Goal: Information Seeking & Learning: Check status

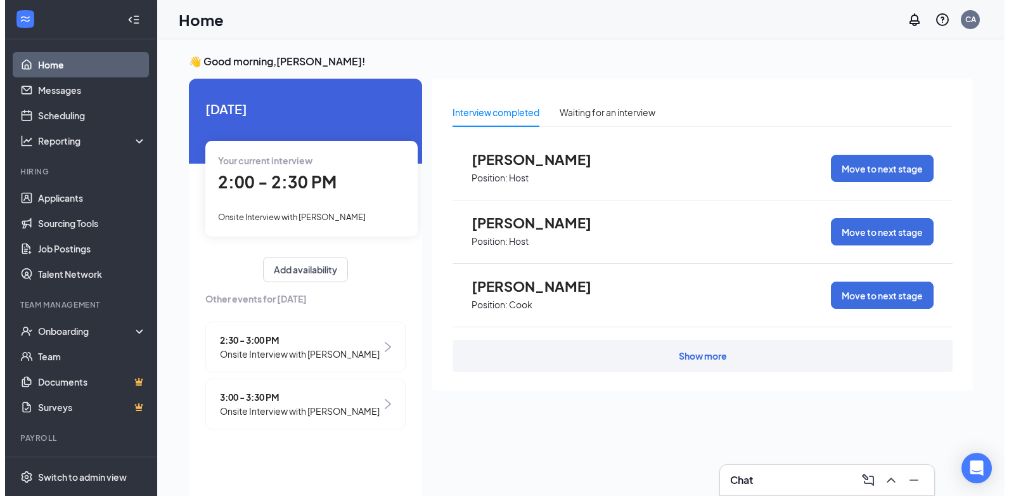
scroll to position [5, 0]
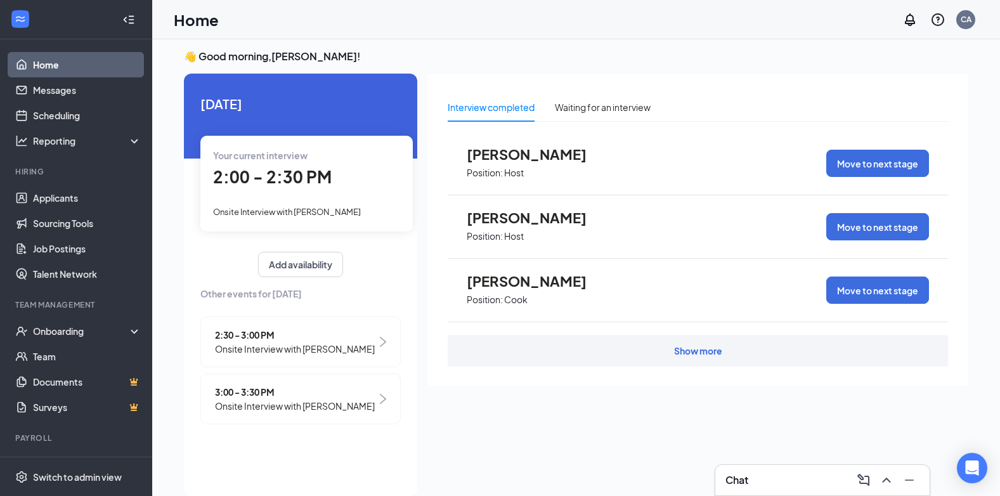
click at [352, 205] on div "Onsite Interview with [PERSON_NAME]" at bounding box center [306, 211] width 187 height 14
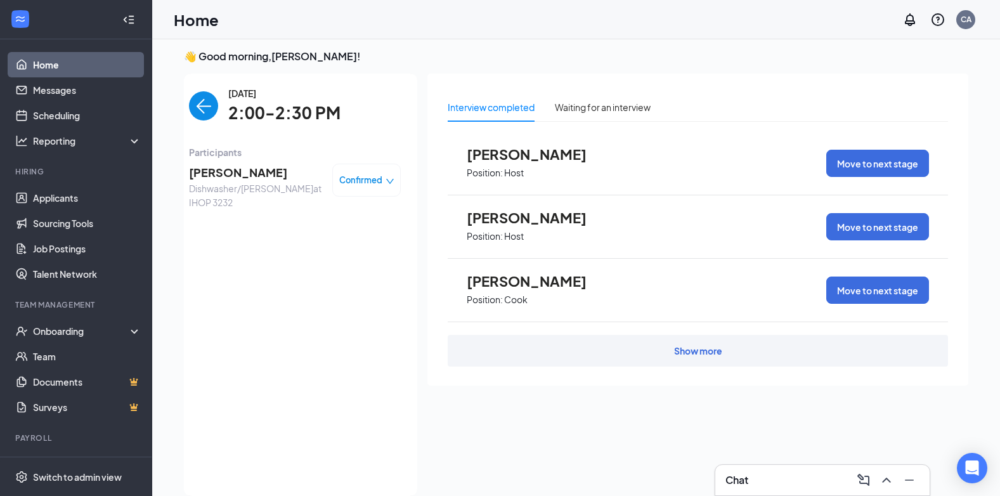
click at [261, 165] on span "[PERSON_NAME]" at bounding box center [255, 173] width 133 height 18
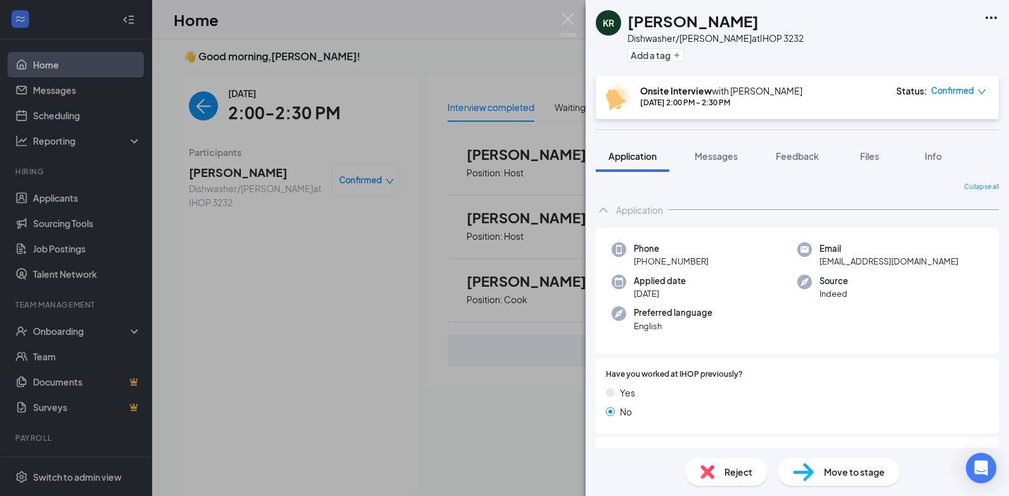
click at [375, 284] on div "KR [PERSON_NAME] Dishwasher/[PERSON_NAME] at IHOP 3232 Add a tag Onsite Intervi…" at bounding box center [504, 248] width 1009 height 496
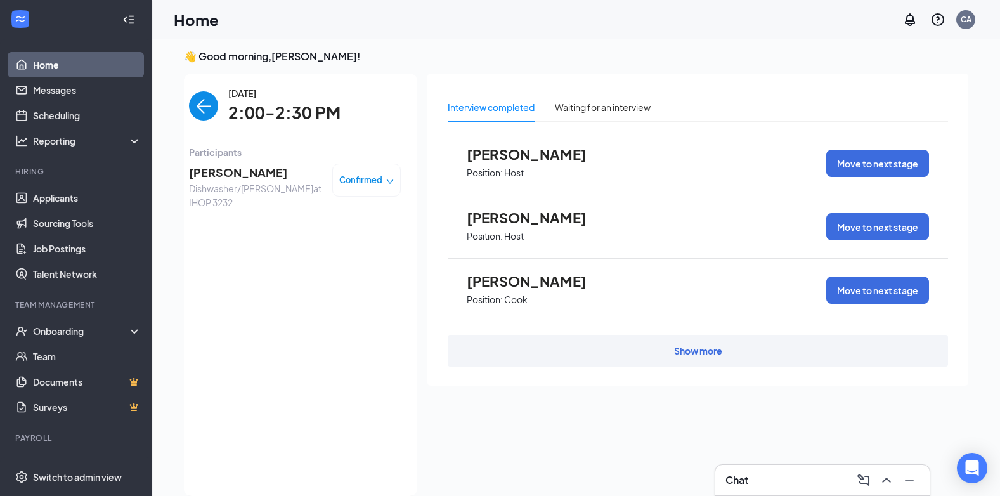
click at [197, 171] on span "[PERSON_NAME]" at bounding box center [255, 173] width 133 height 18
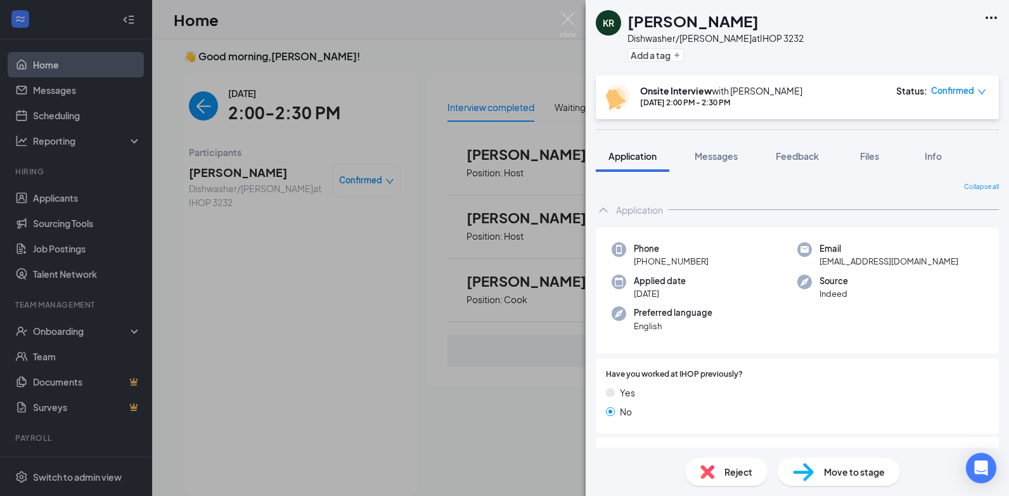
click at [349, 296] on div "KR [PERSON_NAME] Dishwasher/[PERSON_NAME] at IHOP 3232 Add a tag Onsite Intervi…" at bounding box center [504, 248] width 1009 height 496
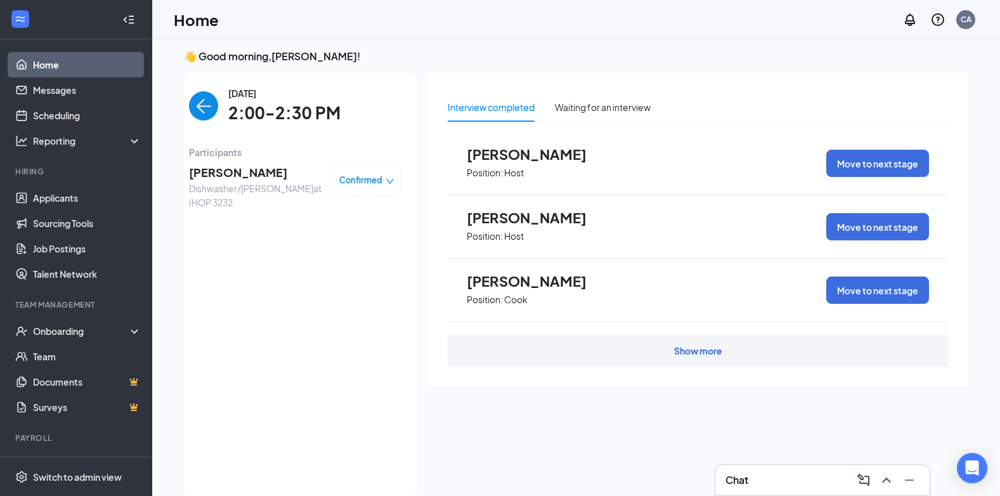
click at [207, 109] on img "back-button" at bounding box center [203, 105] width 29 height 29
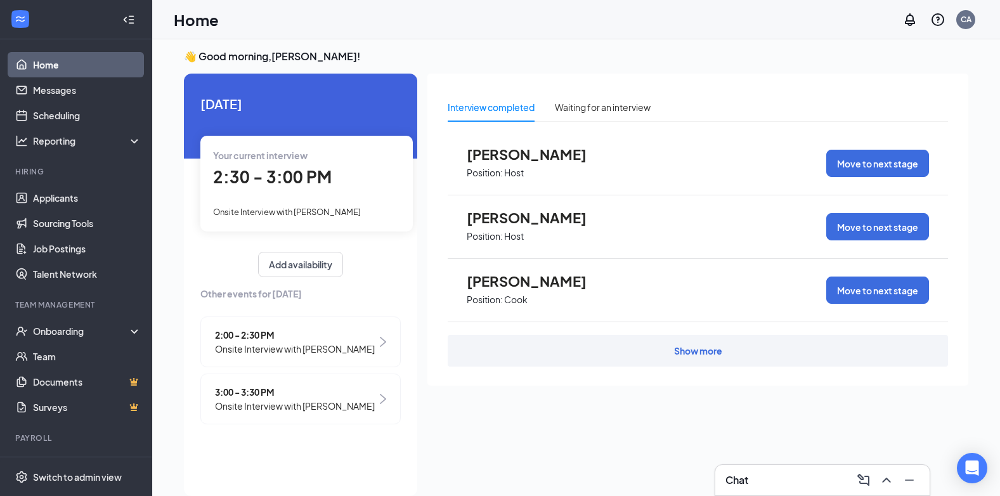
click at [304, 210] on span "Onsite Interview with [PERSON_NAME]" at bounding box center [287, 212] width 148 height 10
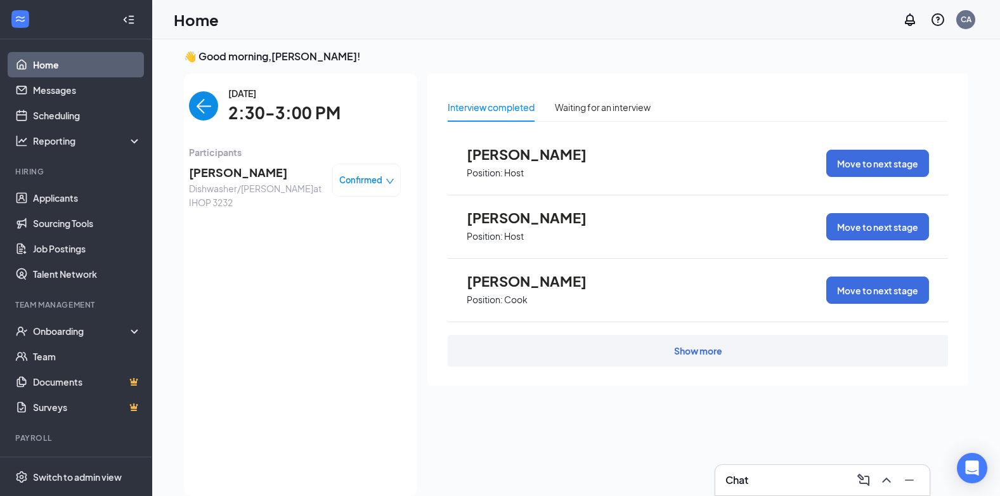
click at [261, 175] on span "[PERSON_NAME]" at bounding box center [255, 173] width 133 height 18
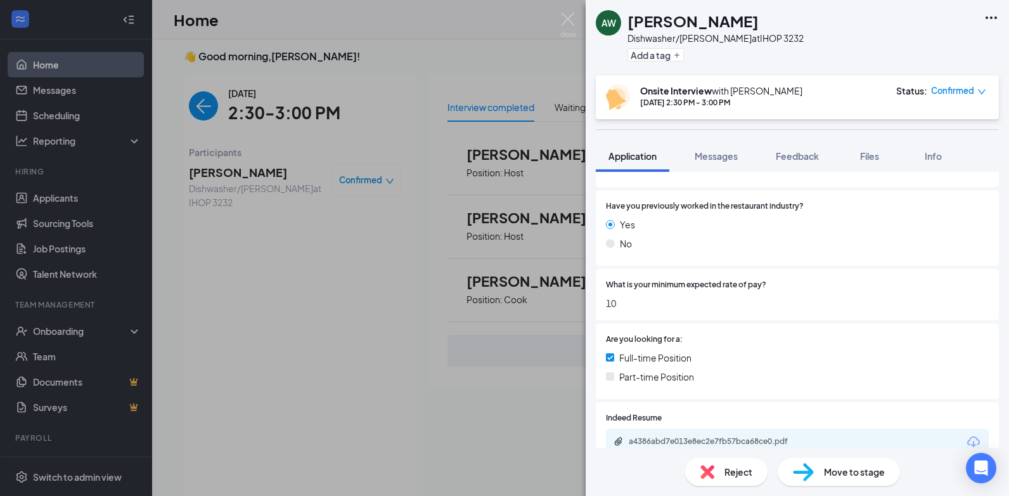
scroll to position [219, 0]
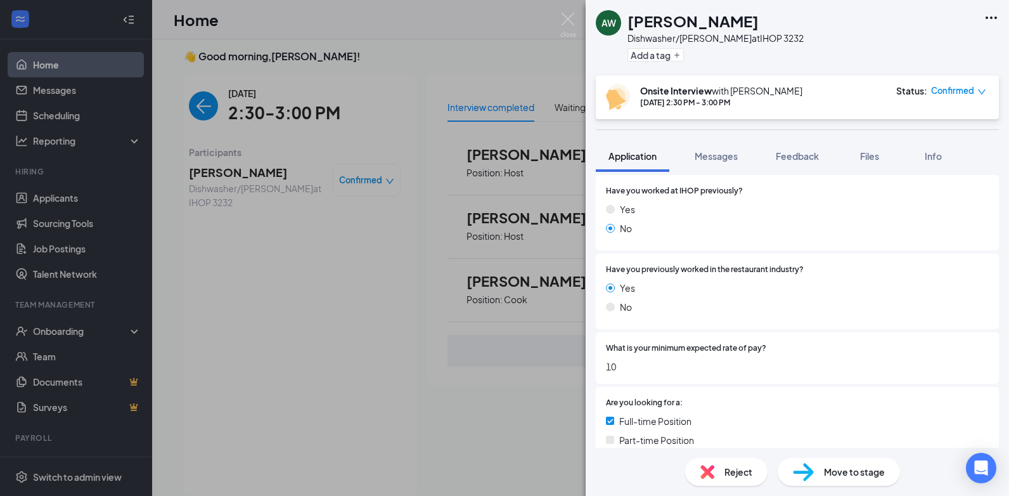
click at [261, 253] on div "AW [PERSON_NAME] Dishwasher/[PERSON_NAME] at IHOP 3232 Add a tag Onsite Intervi…" at bounding box center [504, 248] width 1009 height 496
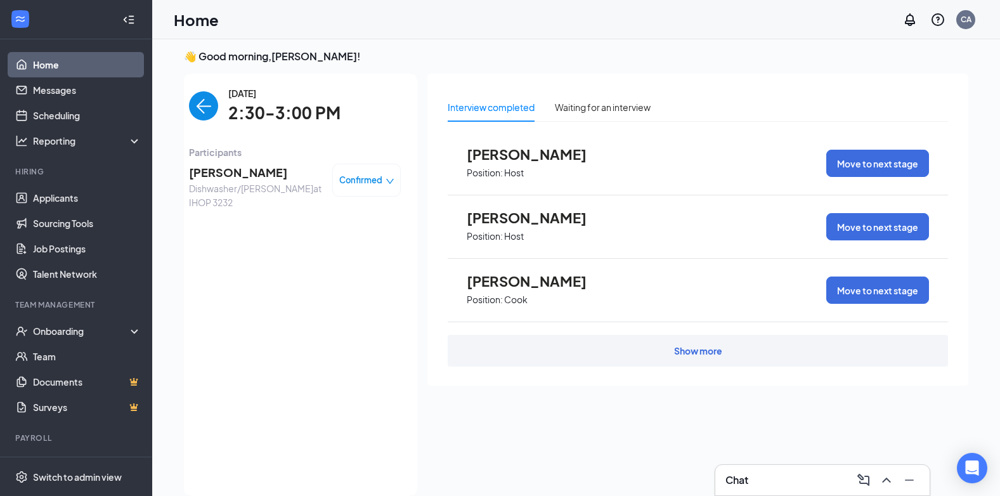
click at [198, 101] on img "back-button" at bounding box center [203, 105] width 29 height 29
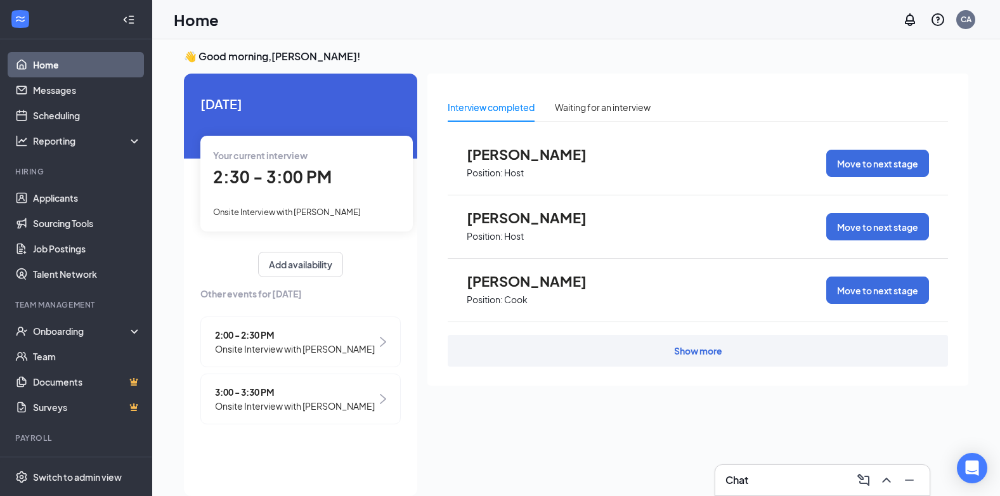
click at [287, 396] on span "3:00 - 3:30 PM" at bounding box center [295, 392] width 160 height 14
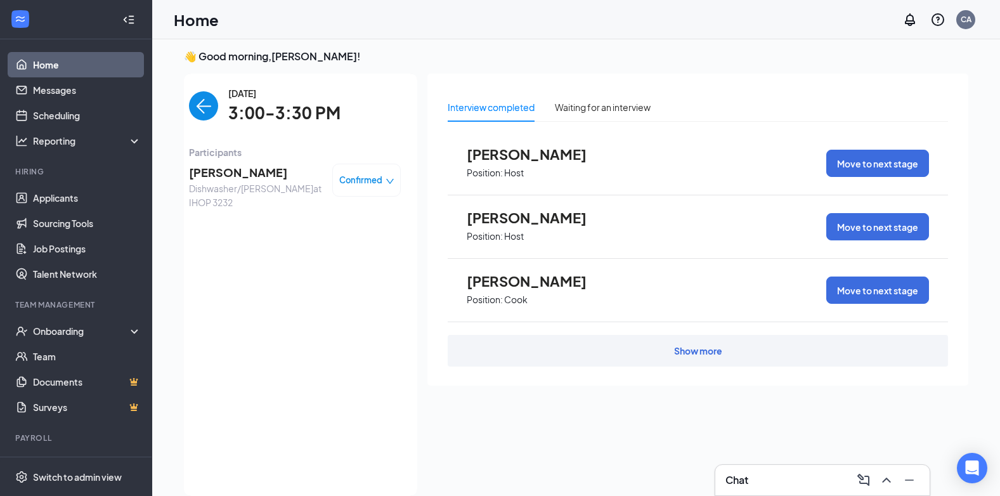
click at [255, 174] on span "[PERSON_NAME]" at bounding box center [255, 173] width 133 height 18
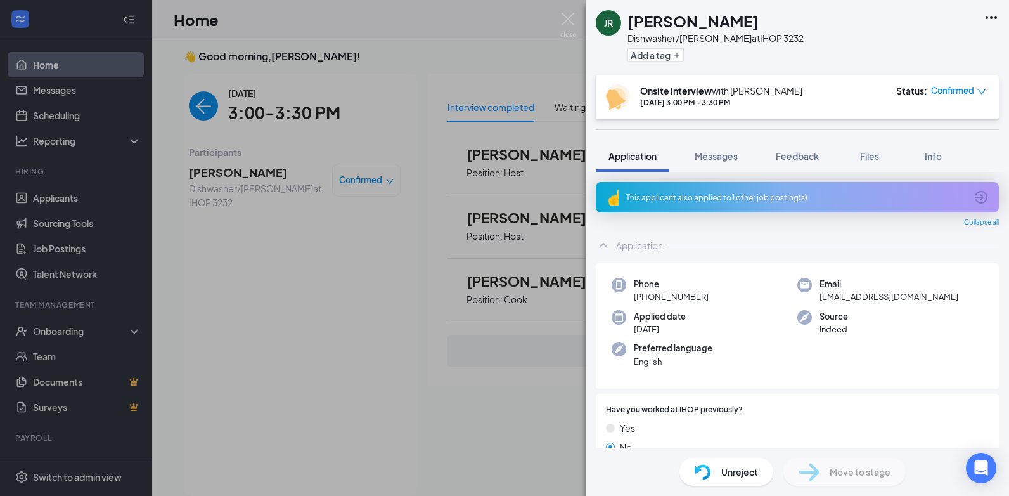
click at [258, 99] on div "JR [PERSON_NAME]/[PERSON_NAME] at IHOP 3232 Add a tag Onsite Interview with [PE…" at bounding box center [504, 248] width 1009 height 496
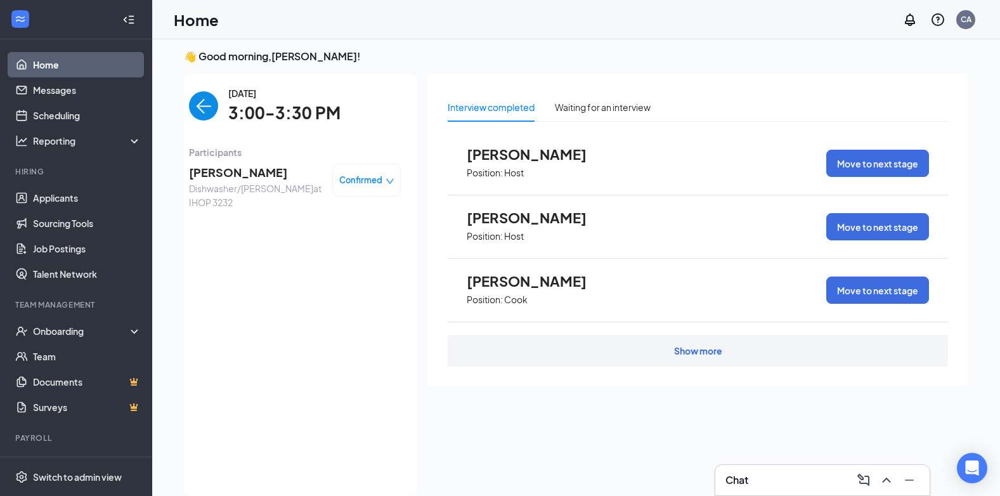
click at [214, 104] on img "back-button" at bounding box center [203, 105] width 29 height 29
